Goal: Check status: Check status

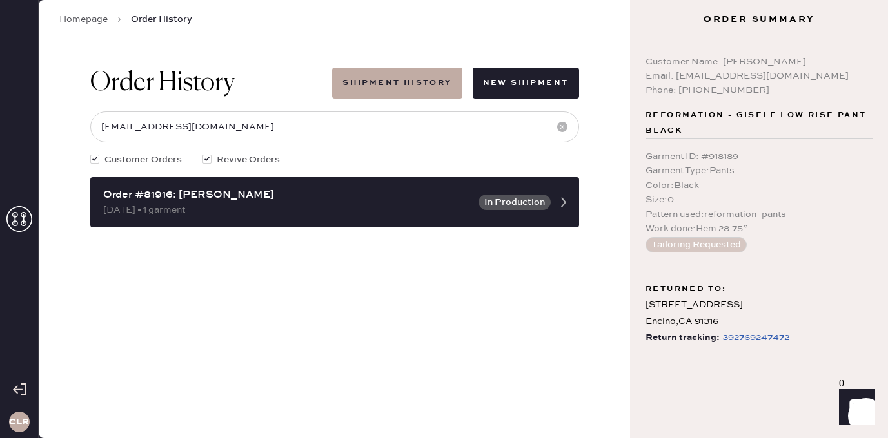
click at [14, 217] on use at bounding box center [19, 219] width 26 height 26
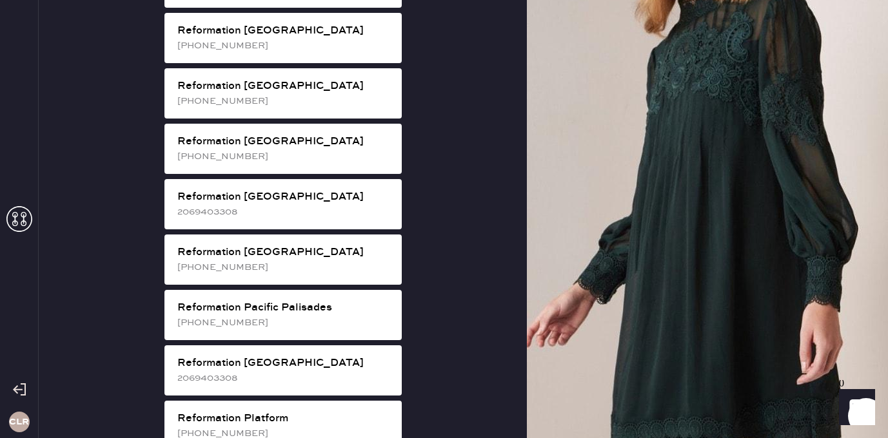
scroll to position [1575, 0]
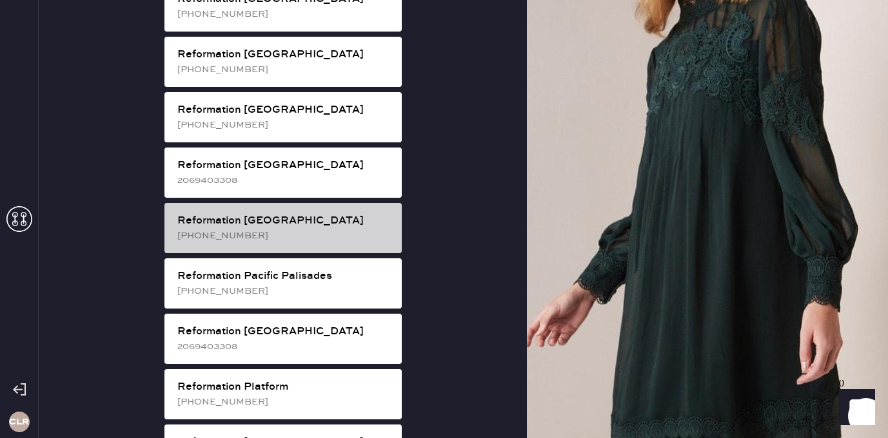
click at [312, 203] on div "Reformation [GEOGRAPHIC_DATA] [PHONE_NUMBER]" at bounding box center [282, 228] width 237 height 50
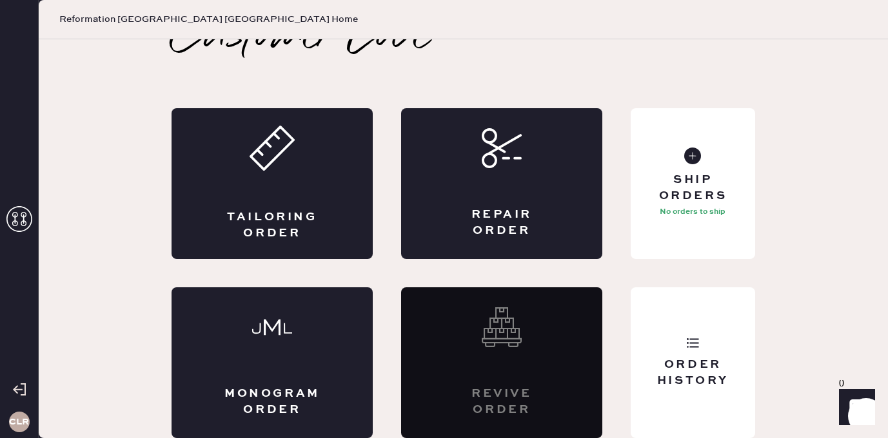
scroll to position [29, 0]
click at [702, 337] on div "Order History" at bounding box center [693, 363] width 124 height 151
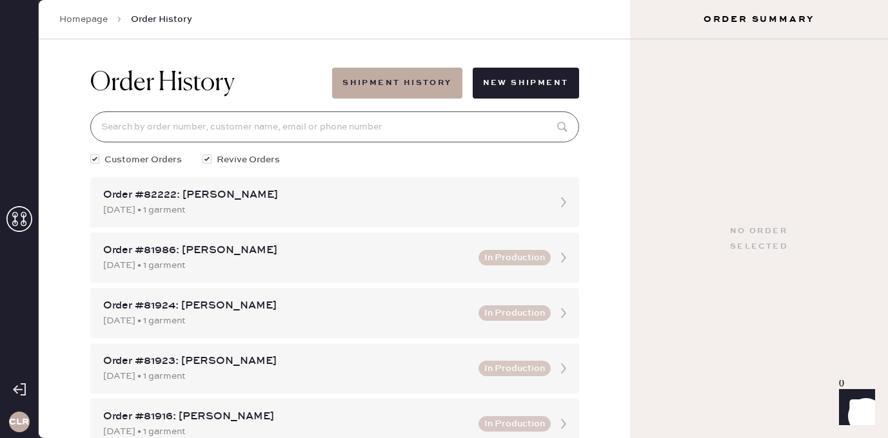
click at [342, 126] on input at bounding box center [334, 127] width 489 height 31
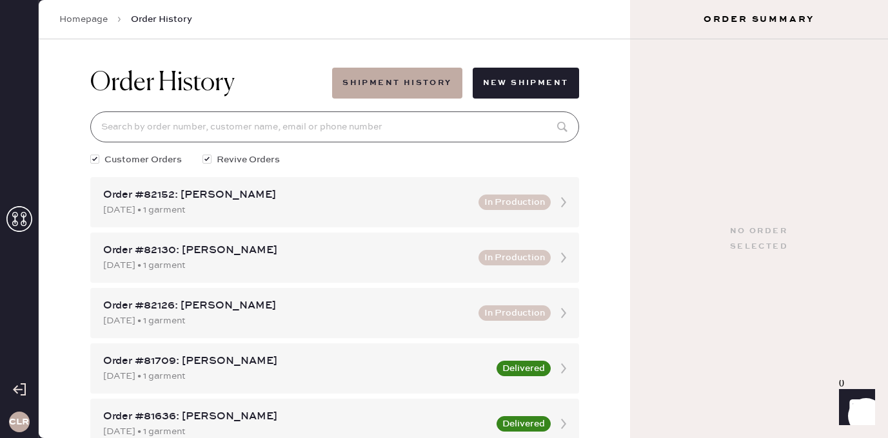
paste input "[EMAIL_ADDRESS][DOMAIN_NAME]"
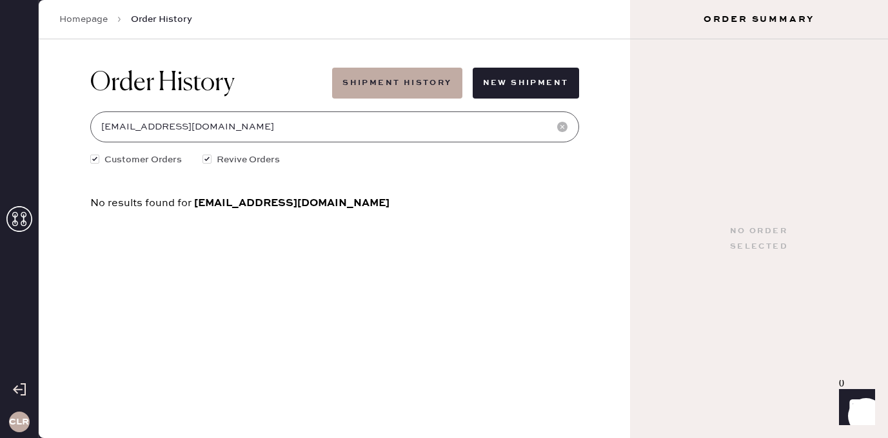
type input "[EMAIL_ADDRESS][DOMAIN_NAME]"
click at [23, 215] on use at bounding box center [19, 219] width 26 height 26
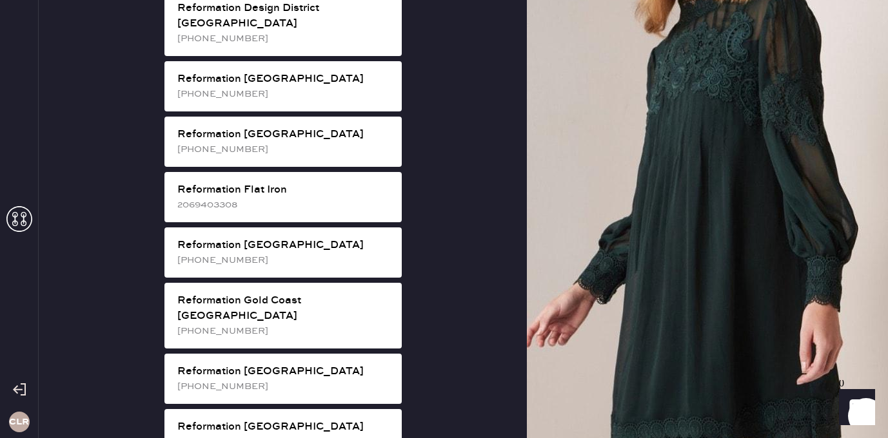
scroll to position [805, 0]
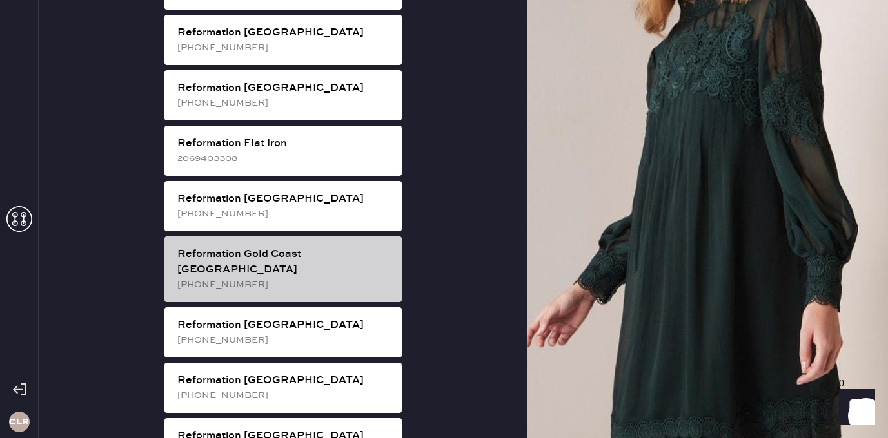
click at [319, 247] on div "Reformation Gold Coast [GEOGRAPHIC_DATA]" at bounding box center [284, 262] width 214 height 31
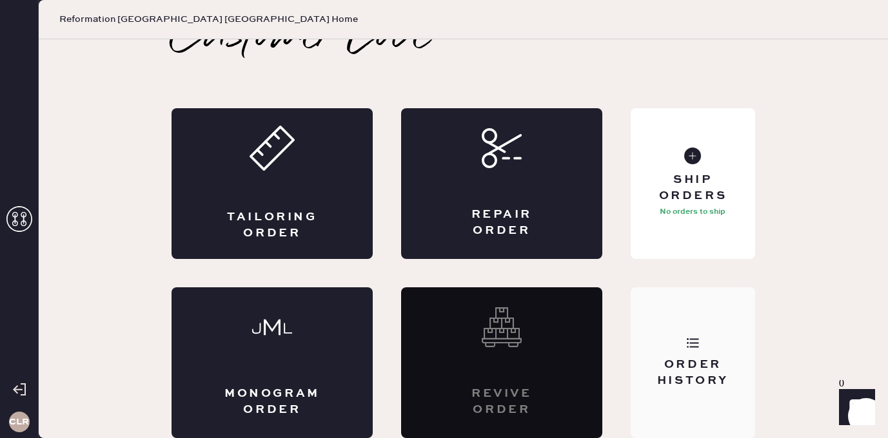
click at [676, 328] on div "Order History" at bounding box center [693, 363] width 124 height 151
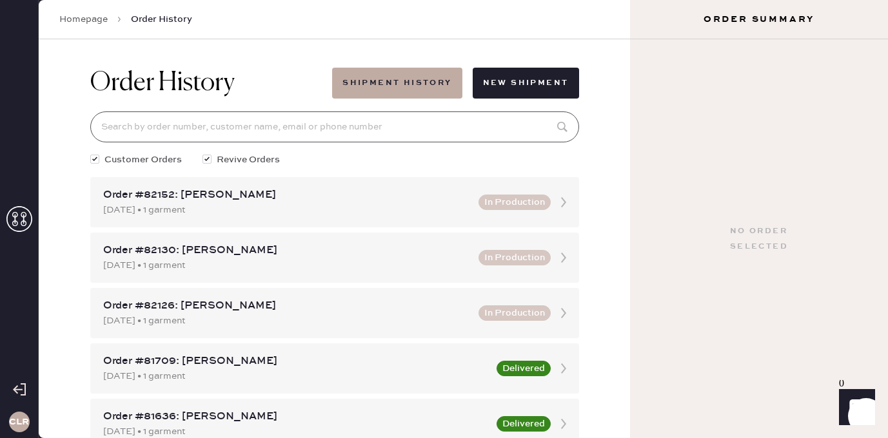
click at [371, 131] on input at bounding box center [334, 127] width 489 height 31
paste input "[EMAIL_ADDRESS][DOMAIN_NAME]"
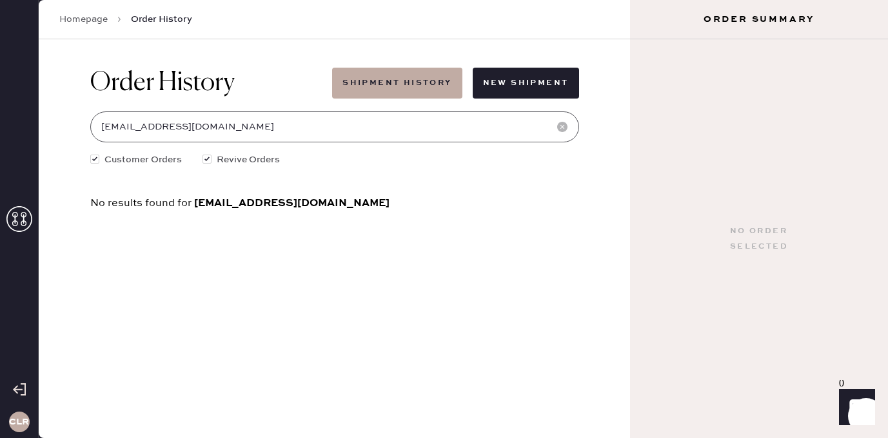
type input "[EMAIL_ADDRESS][DOMAIN_NAME]"
